Goal: Information Seeking & Learning: Check status

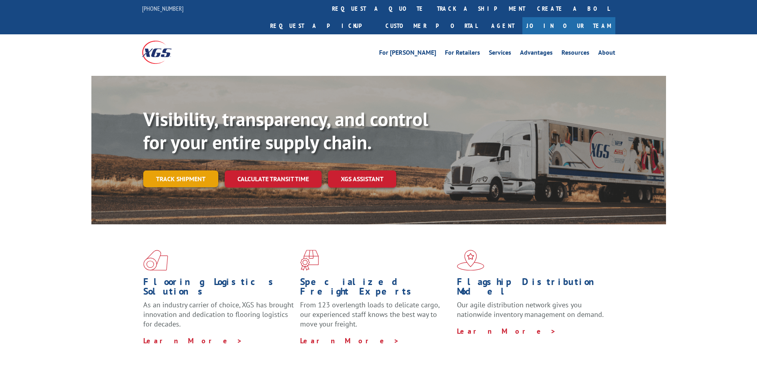
click at [184, 170] on link "Track shipment" at bounding box center [180, 178] width 75 height 17
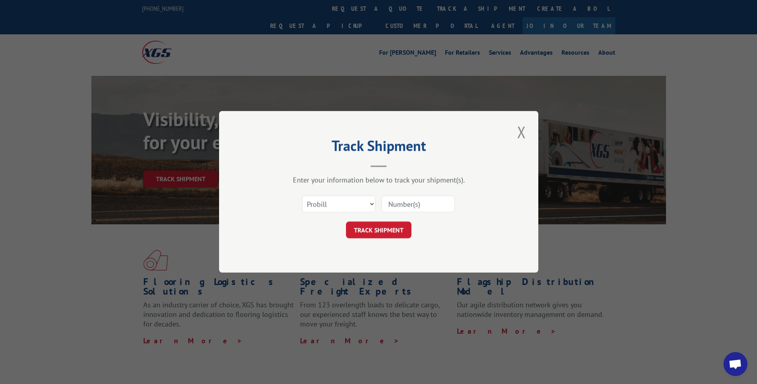
click at [418, 206] on input at bounding box center [418, 204] width 73 height 17
type input "17462509"
click at [378, 228] on button "TRACK SHIPMENT" at bounding box center [378, 230] width 65 height 17
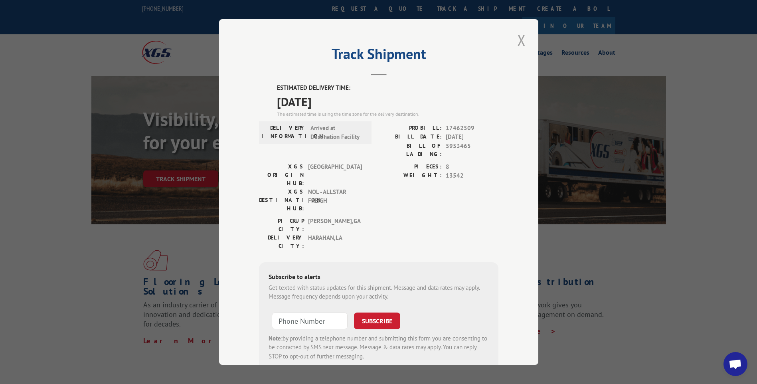
click at [518, 39] on button "Close modal" at bounding box center [522, 40] width 14 height 22
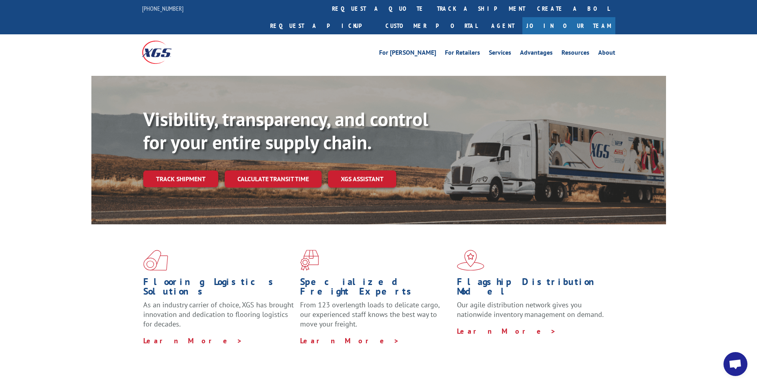
click at [680, 286] on div "Flooring Logistics Solutions As an industry carrier of choice, XGS has brought …" at bounding box center [378, 304] width 757 height 160
click at [659, 279] on div "Flooring Logistics Solutions As an industry carrier of choice, XGS has brought …" at bounding box center [378, 297] width 575 height 146
click at [668, 319] on div "Flooring Logistics Solutions As an industry carrier of choice, XGS has brought …" at bounding box center [378, 304] width 757 height 160
click at [668, 291] on div "Flooring Logistics Solutions As an industry carrier of choice, XGS has brought …" at bounding box center [378, 304] width 757 height 160
click at [714, 258] on div "Flooring Logistics Solutions As an industry carrier of choice, XGS has brought …" at bounding box center [378, 304] width 757 height 160
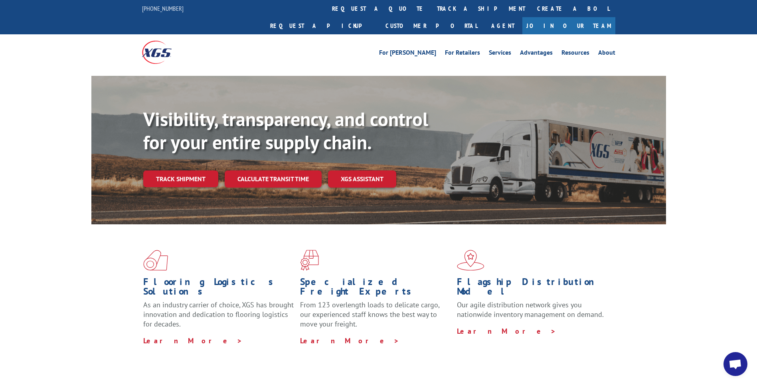
click at [708, 316] on div "Flooring Logistics Solutions As an industry carrier of choice, XGS has brought …" at bounding box center [378, 304] width 757 height 160
